Goal: Go to known website

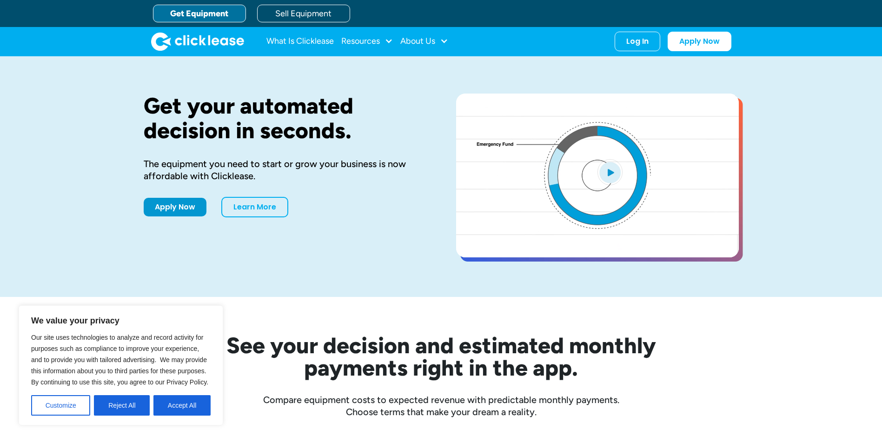
click at [640, 40] on div "Log In" at bounding box center [637, 41] width 22 height 9
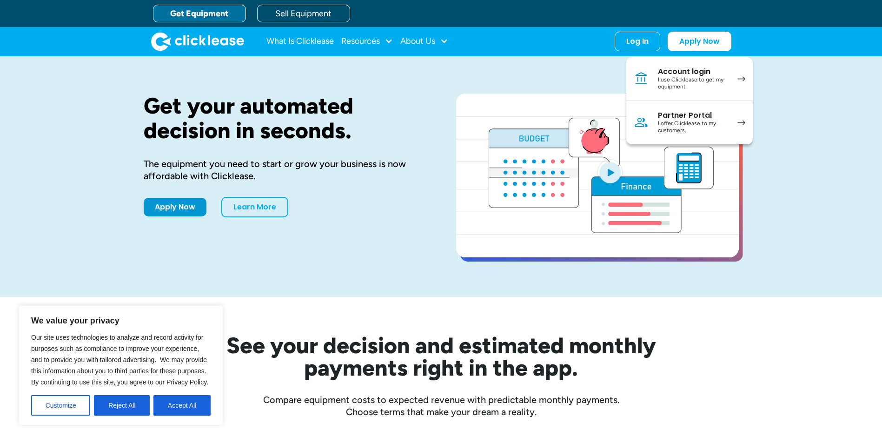
click at [730, 79] on link "Account login I use Clicklease to get my equipment" at bounding box center [689, 79] width 126 height 44
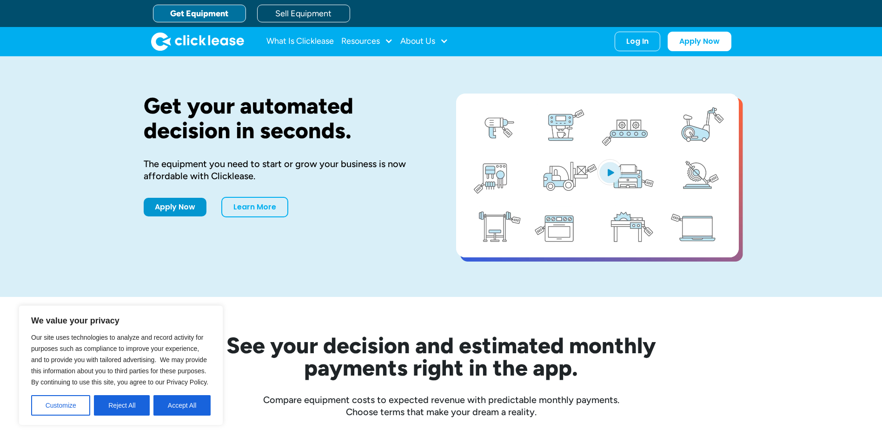
click at [640, 43] on div "Log In" at bounding box center [637, 41] width 22 height 9
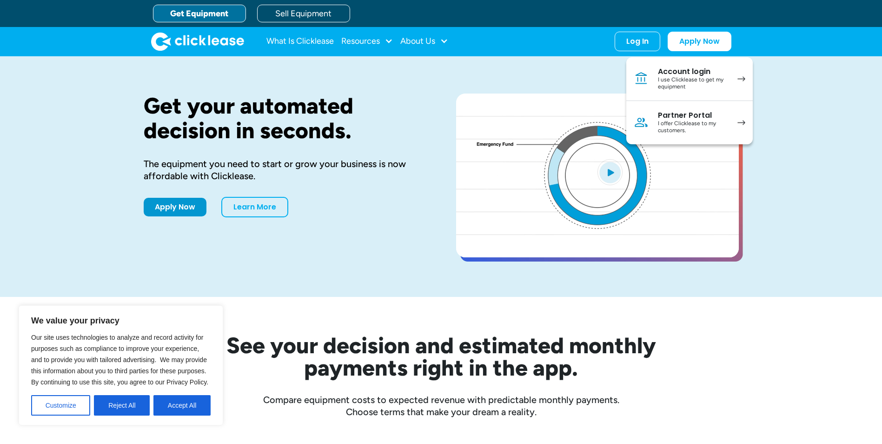
click at [698, 115] on div "Partner Portal" at bounding box center [693, 115] width 70 height 9
